Goal: Task Accomplishment & Management: Use online tool/utility

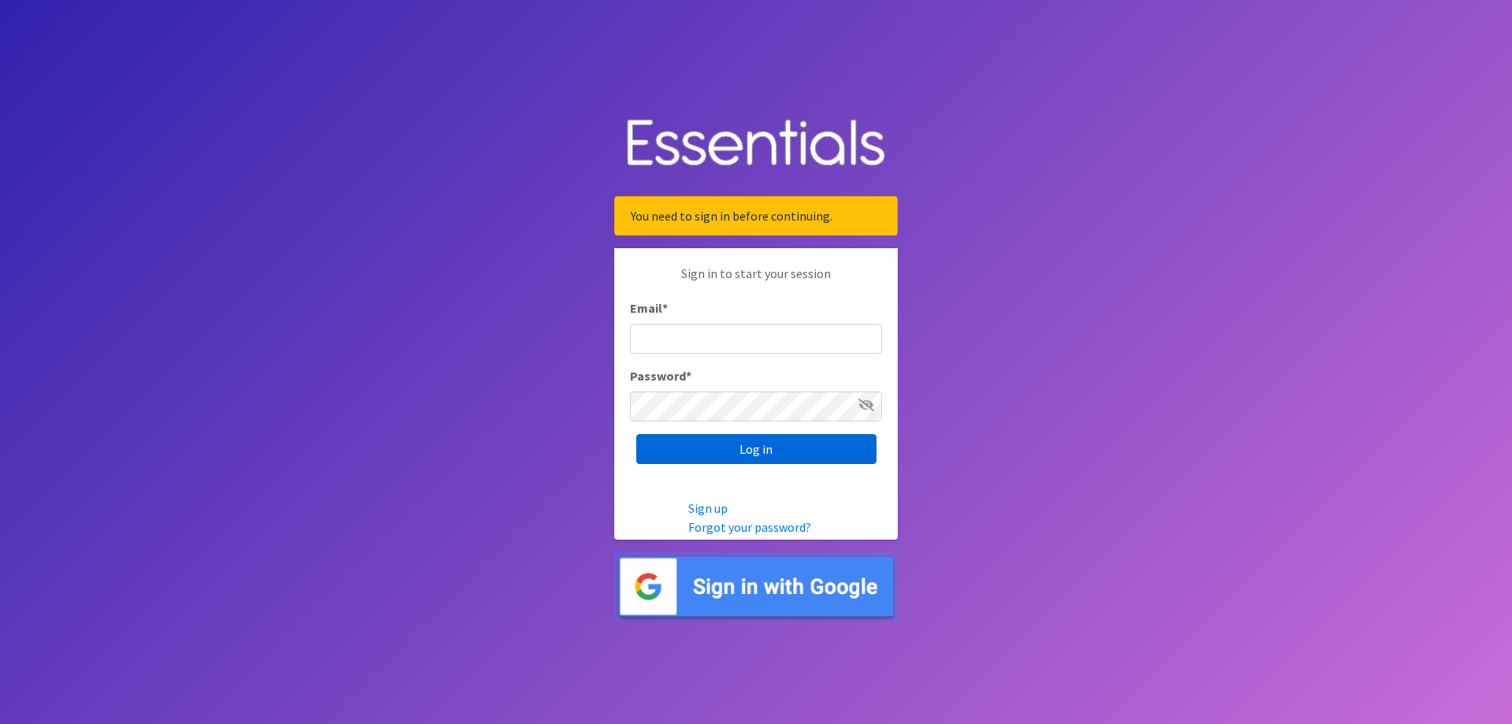
type input "[PERSON_NAME][EMAIL_ADDRESS][PERSON_NAME][DOMAIN_NAME]"
click at [754, 441] on input "Log in" at bounding box center [756, 449] width 240 height 30
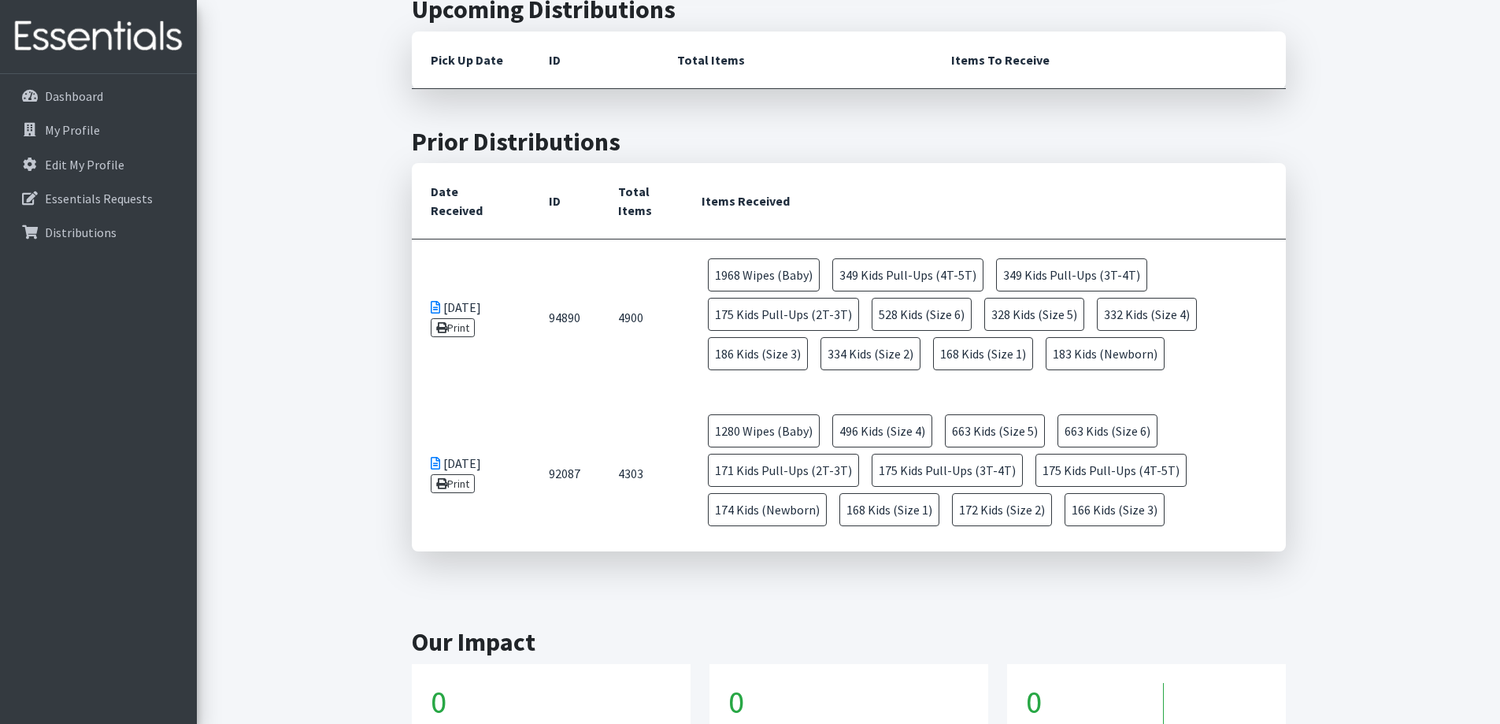
scroll to position [551, 0]
click at [465, 481] on link "Print" at bounding box center [453, 482] width 45 height 19
